Goal: Transaction & Acquisition: Purchase product/service

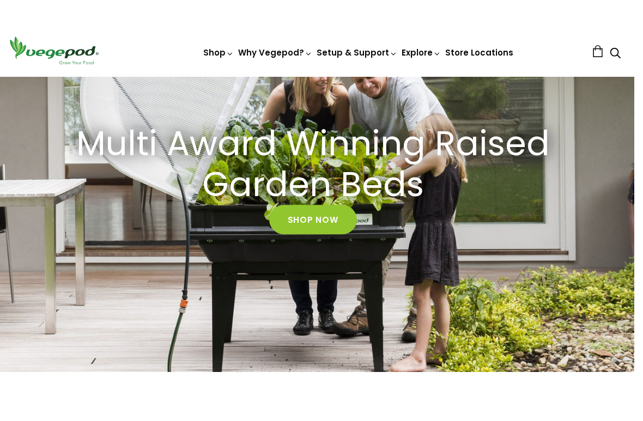
scroll to position [117, 5]
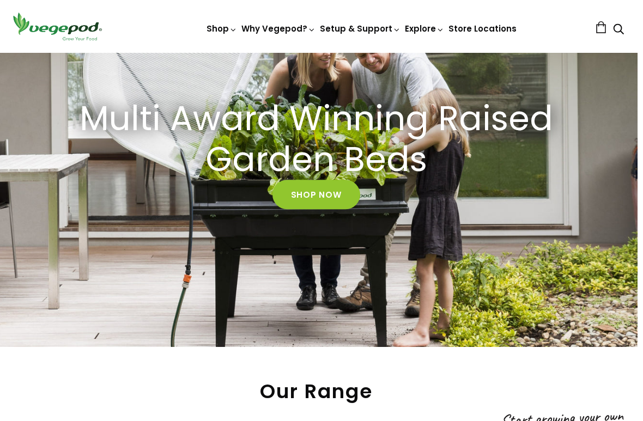
click at [319, 188] on link "Shop Now" at bounding box center [317, 194] width 88 height 29
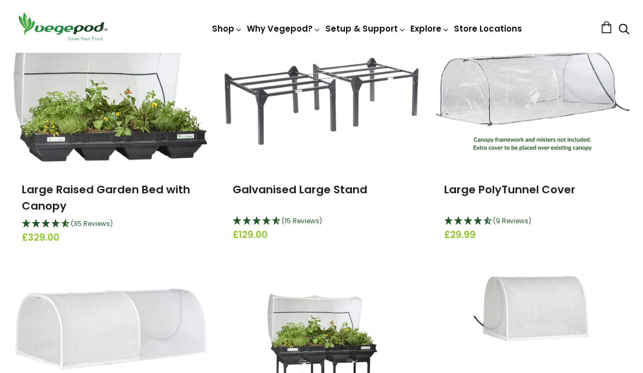
scroll to position [171, 0]
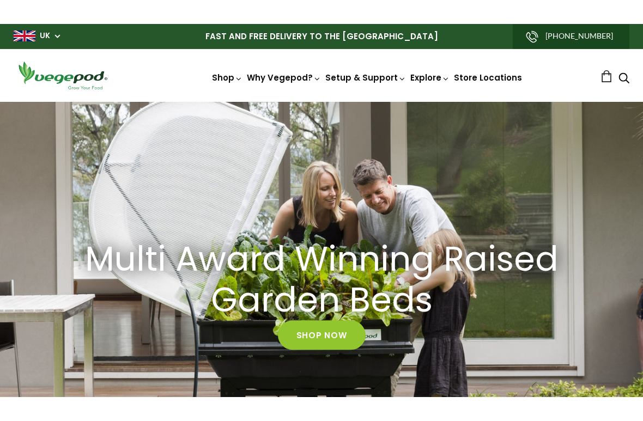
scroll to position [57, 0]
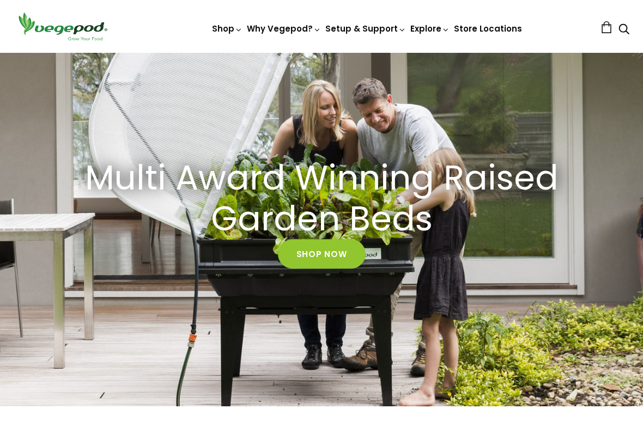
click at [325, 254] on link "Shop Now" at bounding box center [322, 254] width 88 height 29
